Goal: Transaction & Acquisition: Purchase product/service

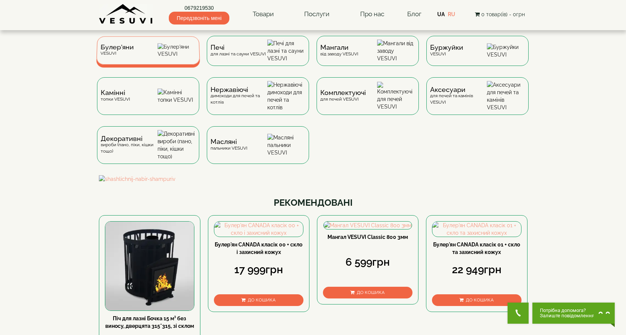
click at [135, 58] on div "[PERSON_NAME]" at bounding box center [148, 50] width 104 height 28
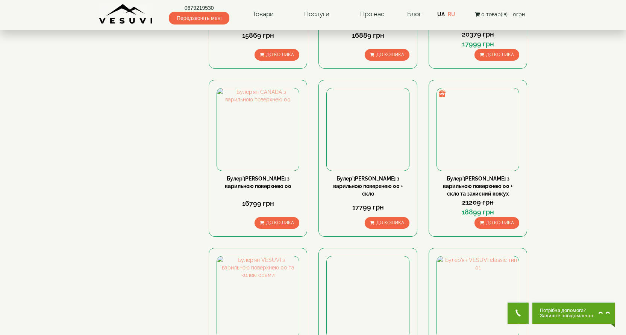
scroll to position [753, 0]
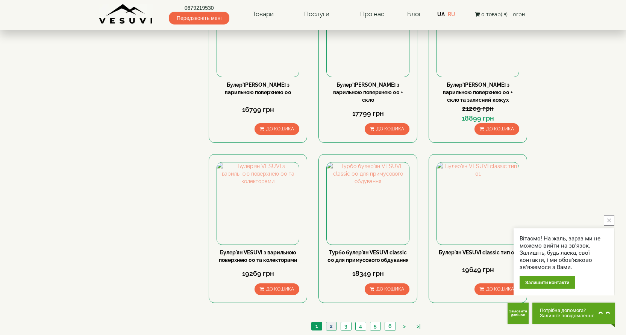
click at [331, 322] on link "2" at bounding box center [331, 326] width 11 height 8
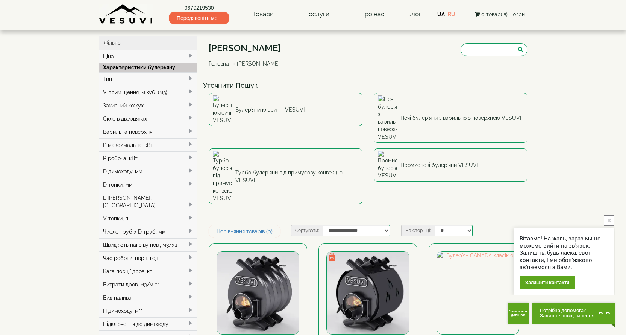
click at [109, 77] on div "Тип" at bounding box center [148, 78] width 98 height 13
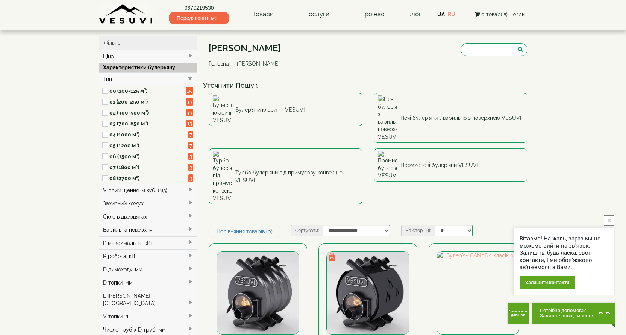
click at [119, 100] on label "01 (200-250 м³)" at bounding box center [147, 102] width 77 height 8
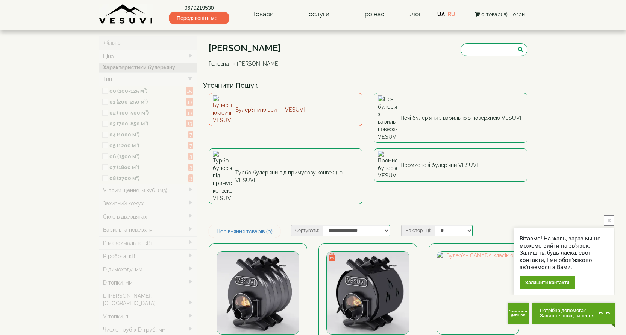
type input "*****"
